Goal: Navigation & Orientation: Go to known website

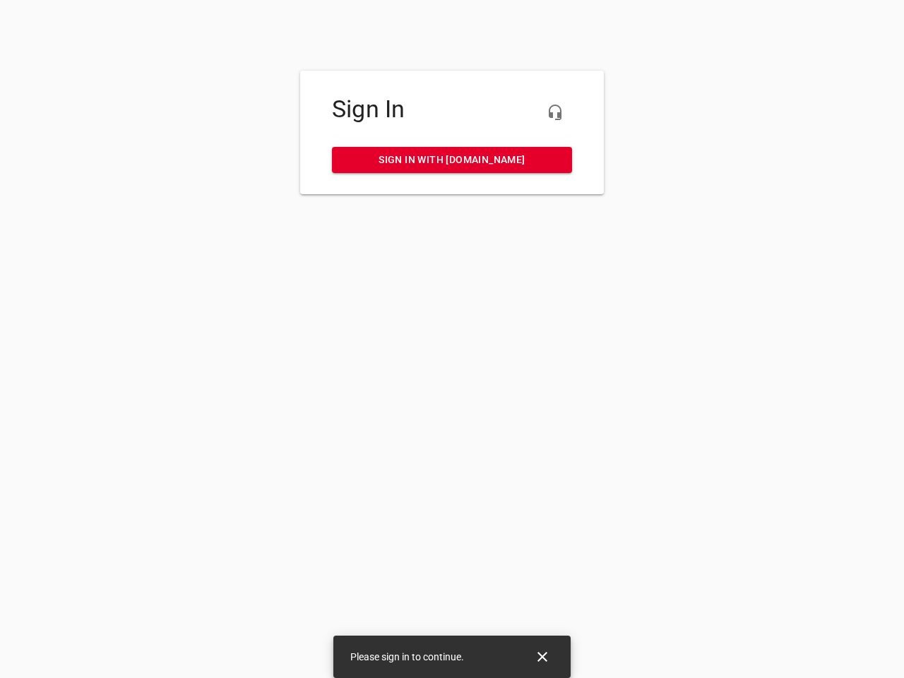
click at [555, 112] on icon "button" at bounding box center [554, 112] width 17 height 17
click at [542, 657] on icon "Close" at bounding box center [542, 657] width 10 height 10
